Goal: Find specific page/section: Find specific page/section

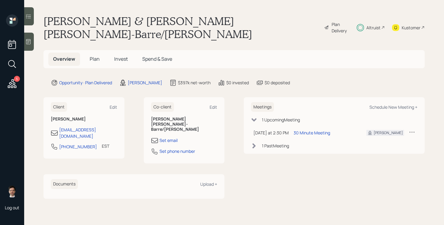
click at [11, 84] on icon at bounding box center [12, 83] width 9 height 9
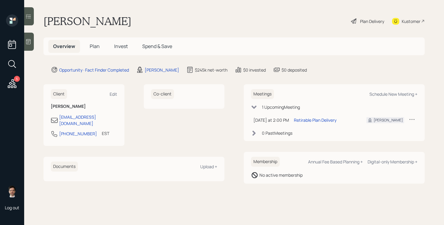
click at [90, 42] on h5 "Plan" at bounding box center [95, 46] width 20 height 13
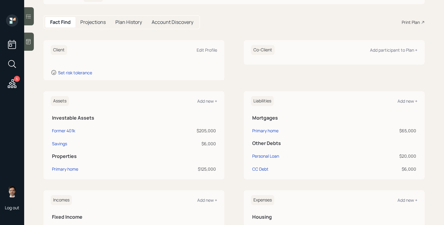
scroll to position [52, 0]
